Goal: Task Accomplishment & Management: Complete application form

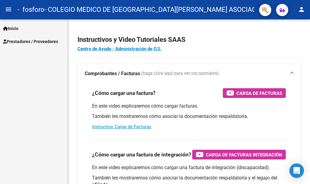
click at [54, 39] on span "Prestadores / Proveedores" at bounding box center [30, 41] width 55 height 7
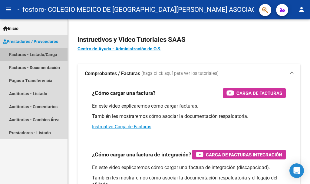
click at [43, 55] on link "Facturas - Listado/Carga" at bounding box center [33, 54] width 67 height 13
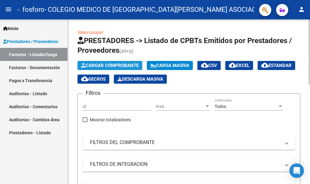
click at [92, 64] on span "Cargar Comprobante" at bounding box center [109, 65] width 57 height 5
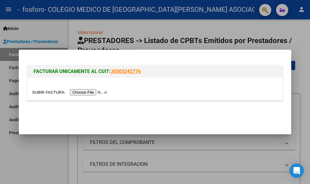
click at [103, 91] on input "file" at bounding box center [70, 92] width 77 height 6
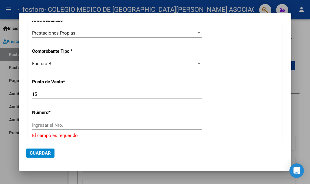
scroll to position [154, 0]
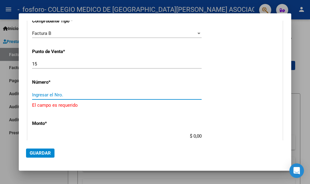
click at [87, 95] on input "Ingresar el Nro." at bounding box center [116, 94] width 169 height 5
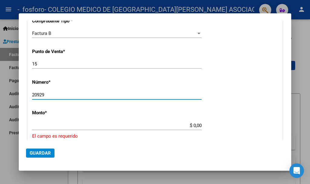
type input "20929"
click at [157, 121] on div "$ 0,00 Ingresar el monto" at bounding box center [116, 125] width 169 height 9
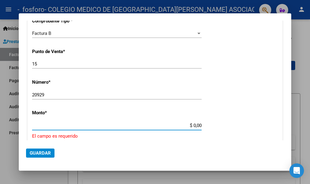
type input "$ 2.535.211,09"
type input "[DATE]"
type input "75389590552821"
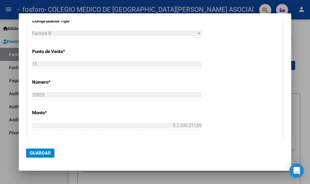
click at [195, 128] on div "$ 2.535.211,09 Ingresar el monto" at bounding box center [116, 125] width 169 height 9
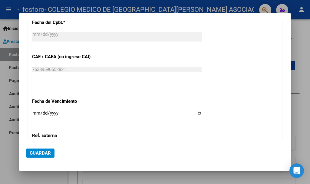
scroll to position [305, 0]
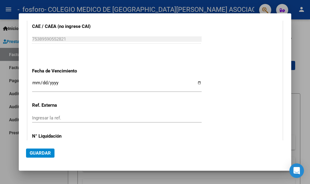
click at [35, 83] on input "Ingresar la fecha" at bounding box center [116, 85] width 169 height 10
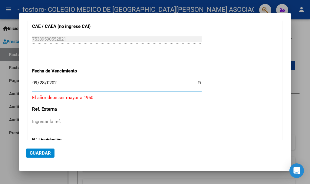
type input "[DATE]"
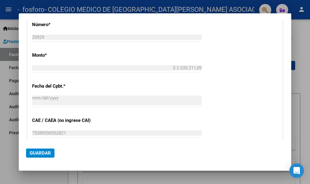
scroll to position [348, 0]
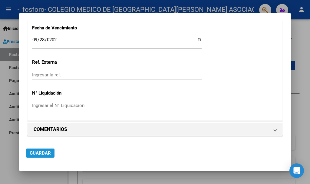
click at [41, 153] on span "Guardar" at bounding box center [40, 152] width 21 height 5
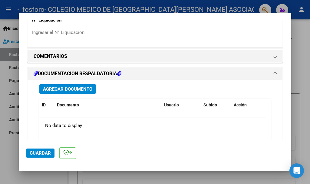
scroll to position [454, 0]
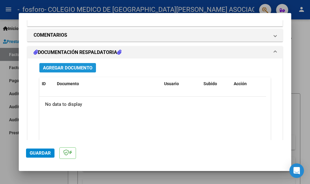
click at [85, 68] on span "Agregar Documento" at bounding box center [67, 67] width 49 height 5
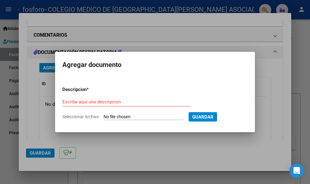
click at [161, 115] on input "Seleccionar Archivo" at bounding box center [143, 117] width 80 height 6
type input "C:\fakepath\OSPIF 08-2025.pdf"
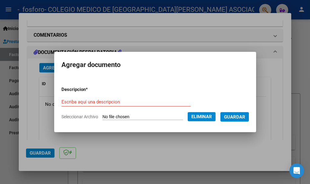
click at [130, 101] on input "Escriba aquí una descripcion" at bounding box center [125, 101] width 129 height 5
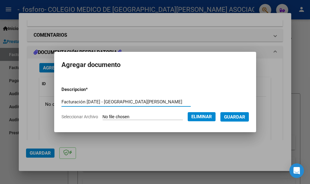
type input "Facturación [DATE] - [GEOGRAPHIC_DATA][PERSON_NAME]"
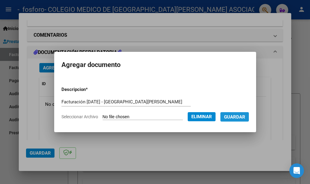
click at [242, 116] on span "Guardar" at bounding box center [234, 116] width 21 height 5
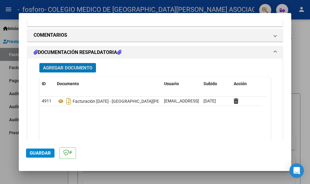
click at [46, 150] on span "Guardar" at bounding box center [40, 152] width 21 height 5
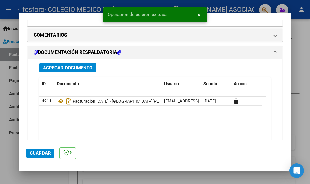
click at [46, 150] on span "Guardar" at bounding box center [40, 152] width 21 height 5
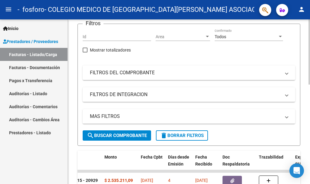
scroll to position [0, 0]
